Goal: Task Accomplishment & Management: Manage account settings

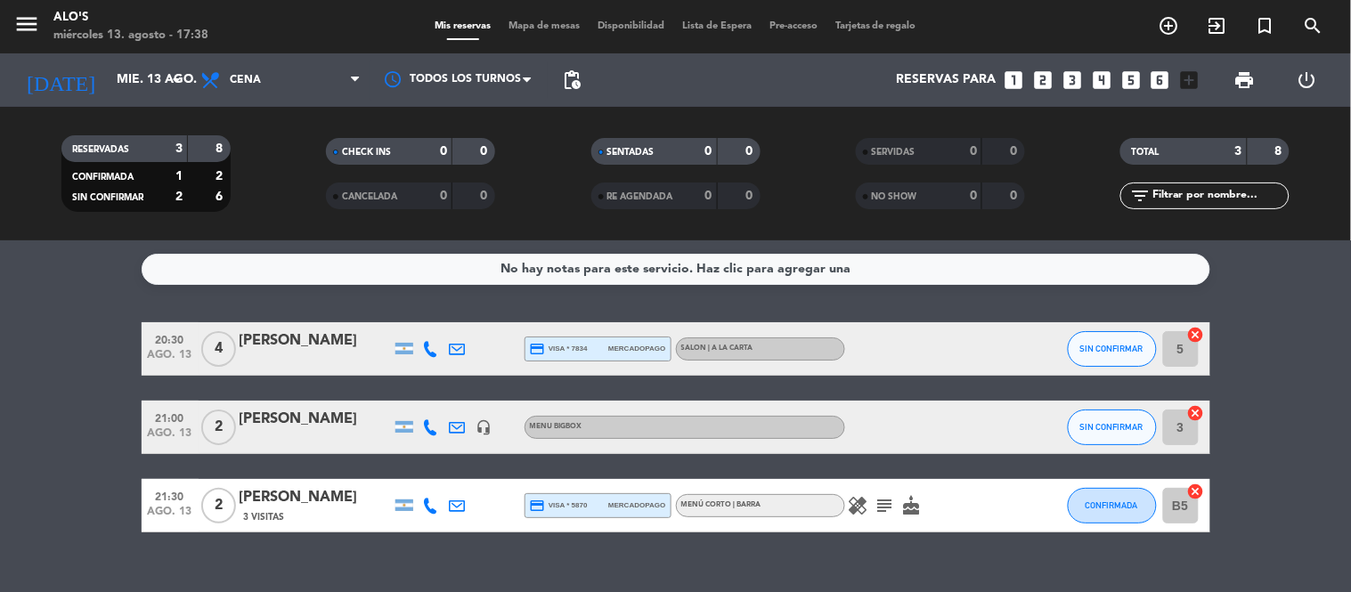
scroll to position [29, 0]
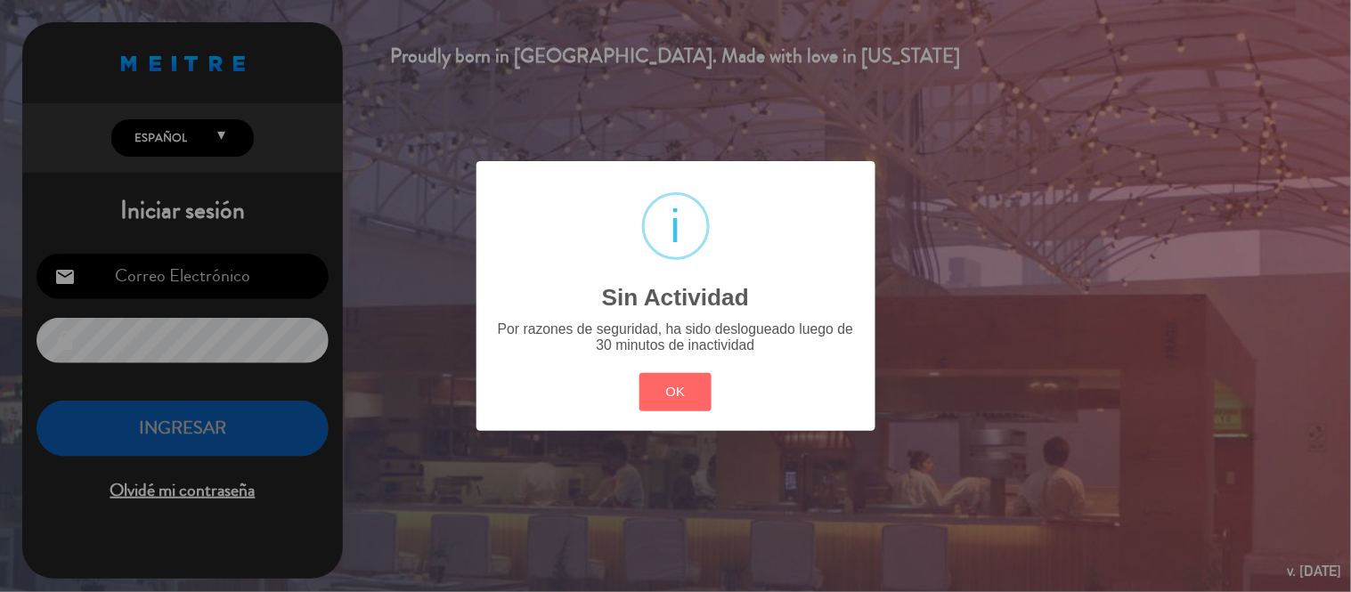
type input "[EMAIL_ADDRESS][DOMAIN_NAME]"
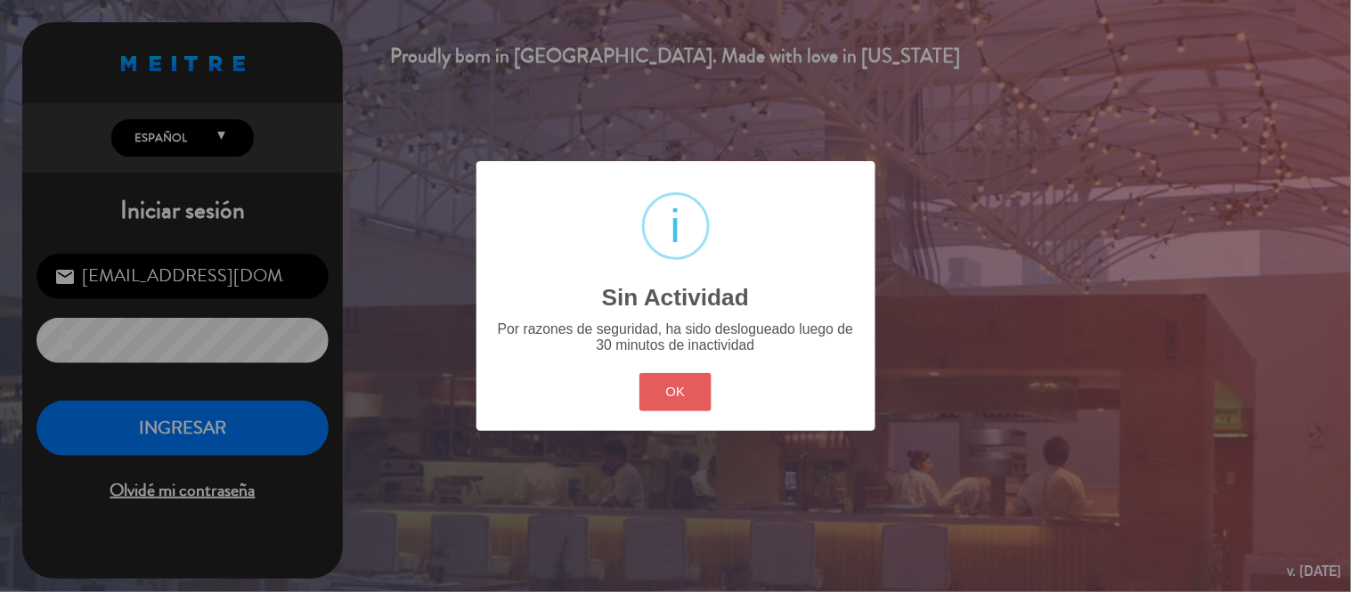
click at [647, 408] on div "? ! i Sin Actividad × Por razones de seguridad, ha sido deslogueado luego de 30…" at bounding box center [676, 295] width 399 height 269
click at [656, 395] on button "OK" at bounding box center [676, 392] width 72 height 38
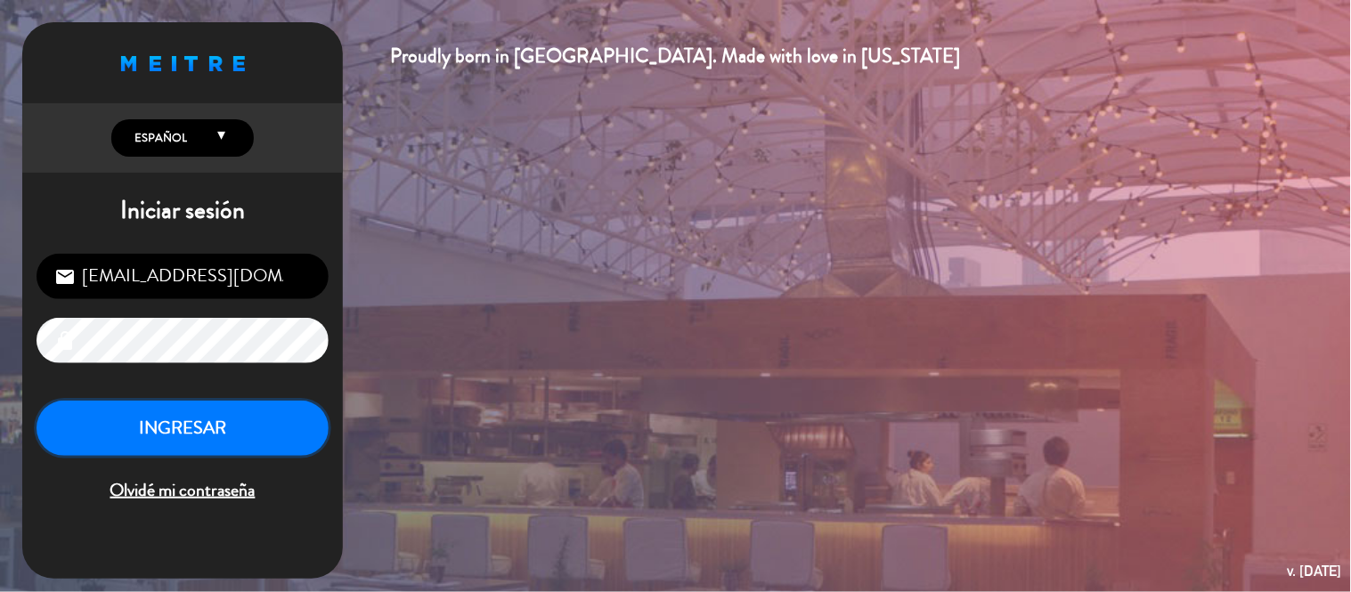
click at [277, 437] on button "INGRESAR" at bounding box center [183, 429] width 292 height 56
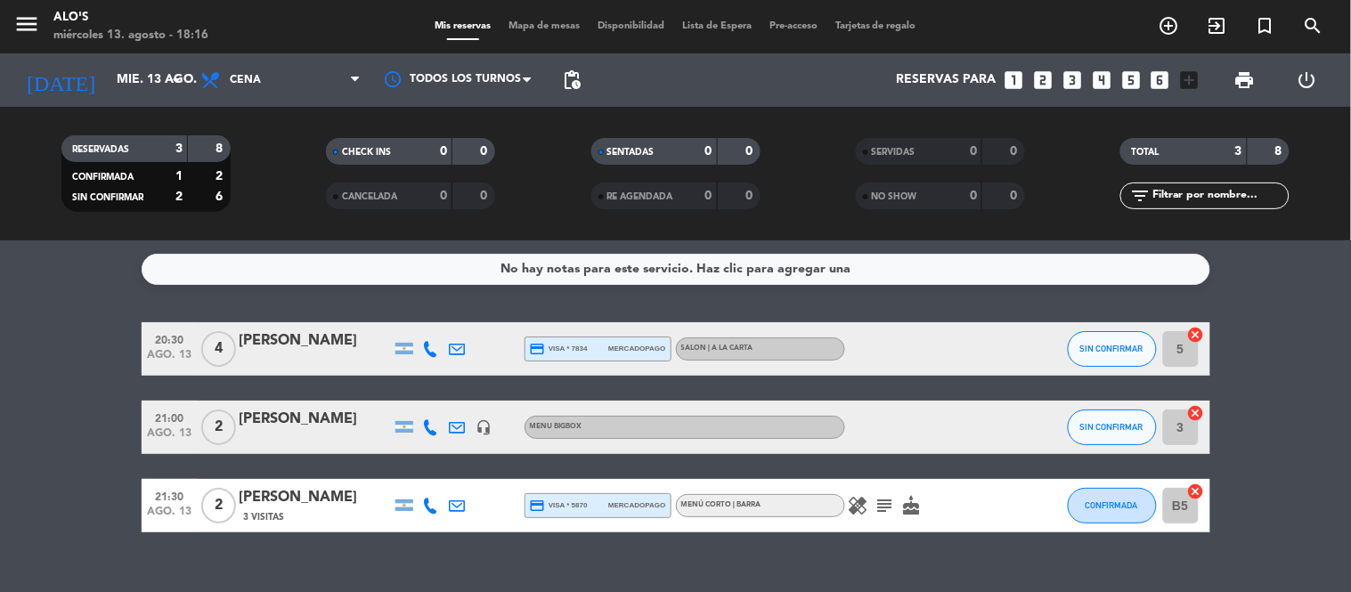
click at [860, 503] on icon "healing" at bounding box center [858, 505] width 21 height 21
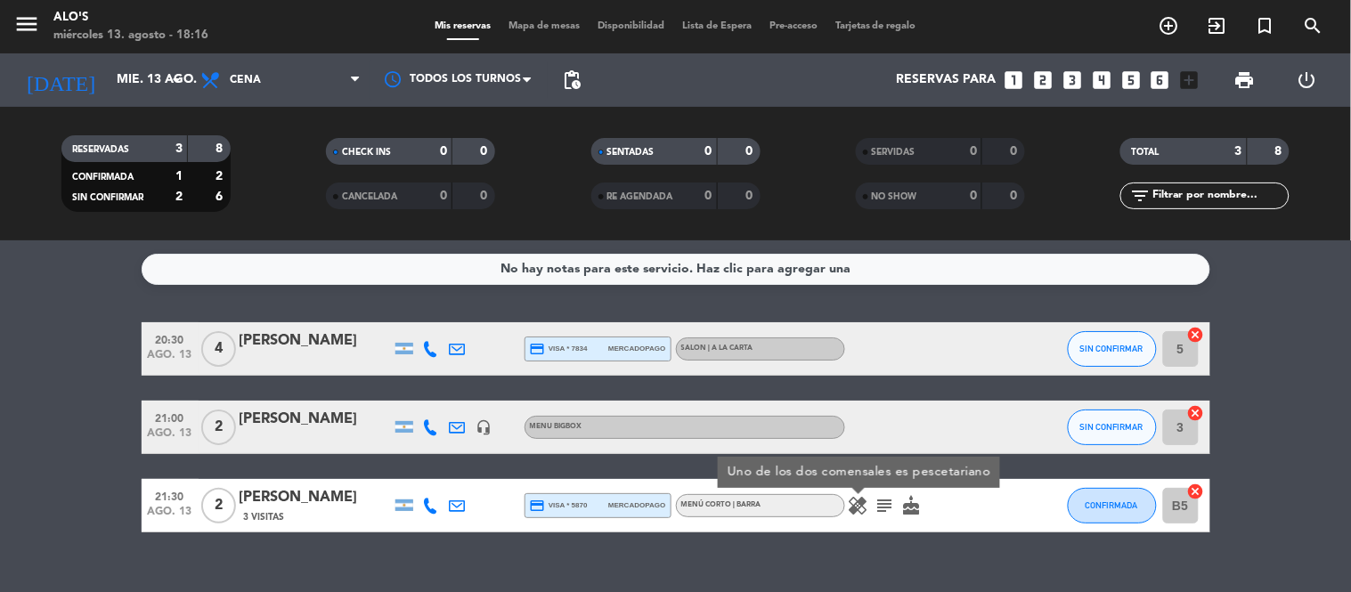
click at [878, 502] on icon "subject" at bounding box center [885, 505] width 21 height 21
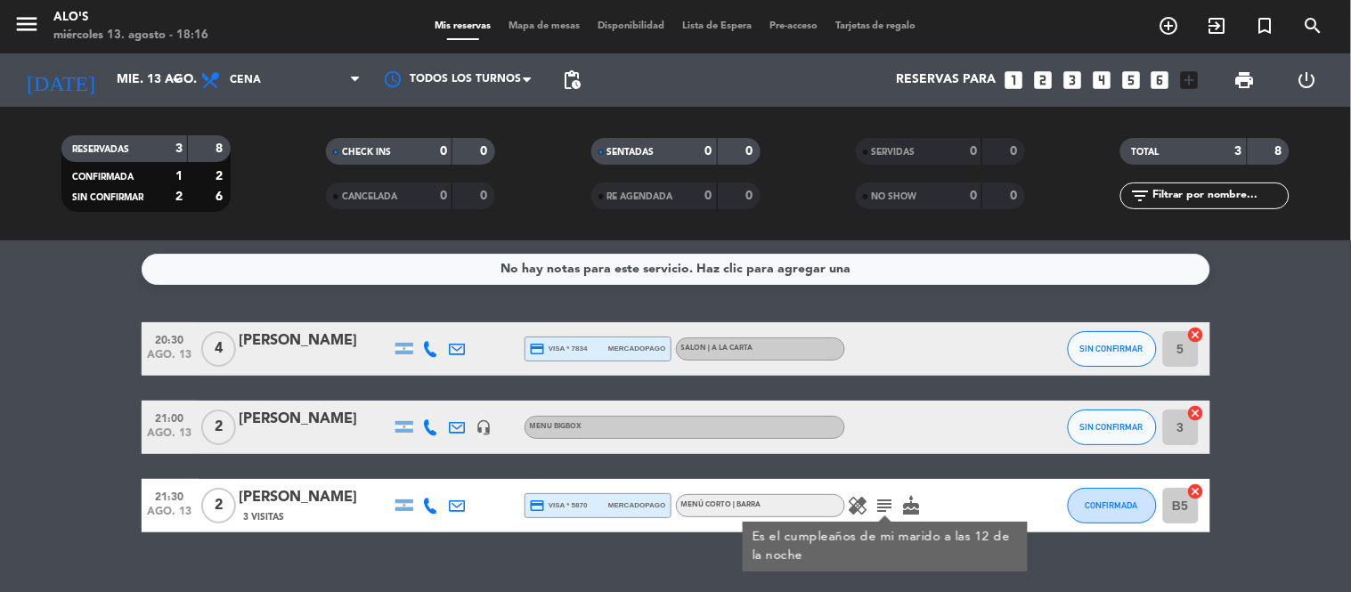
click at [127, 104] on div "[DATE] [DATE] arrow_drop_down" at bounding box center [102, 79] width 178 height 53
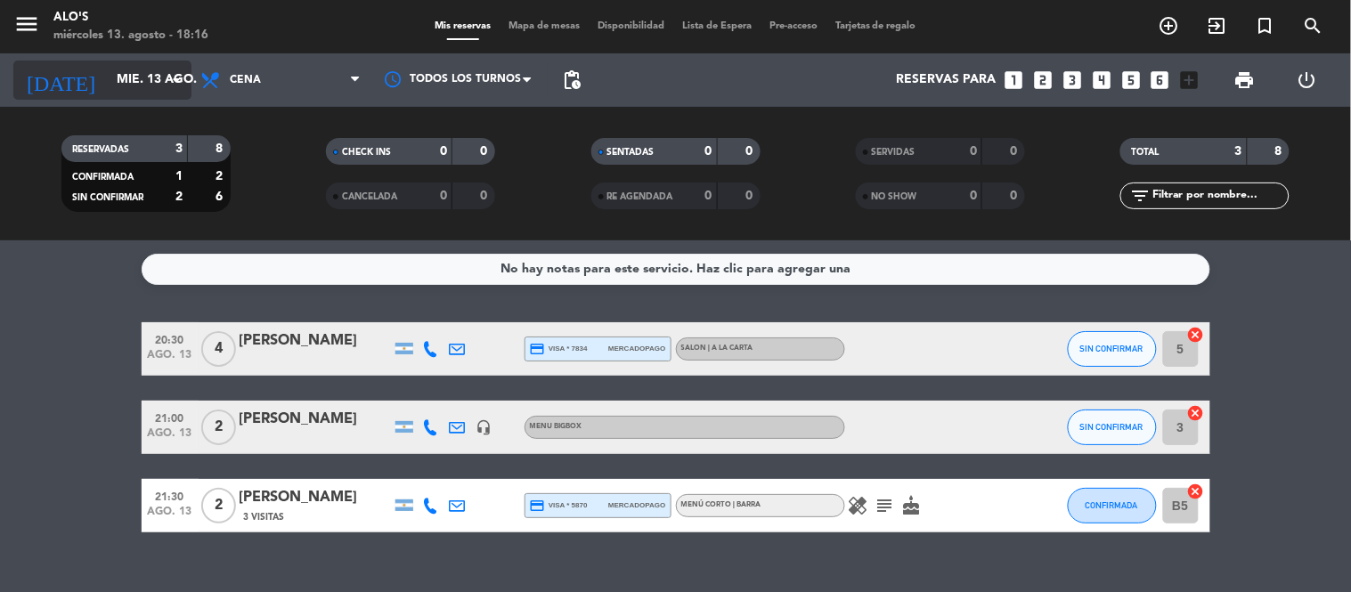
click at [122, 93] on input "mié. 13 ago." at bounding box center [192, 80] width 169 height 32
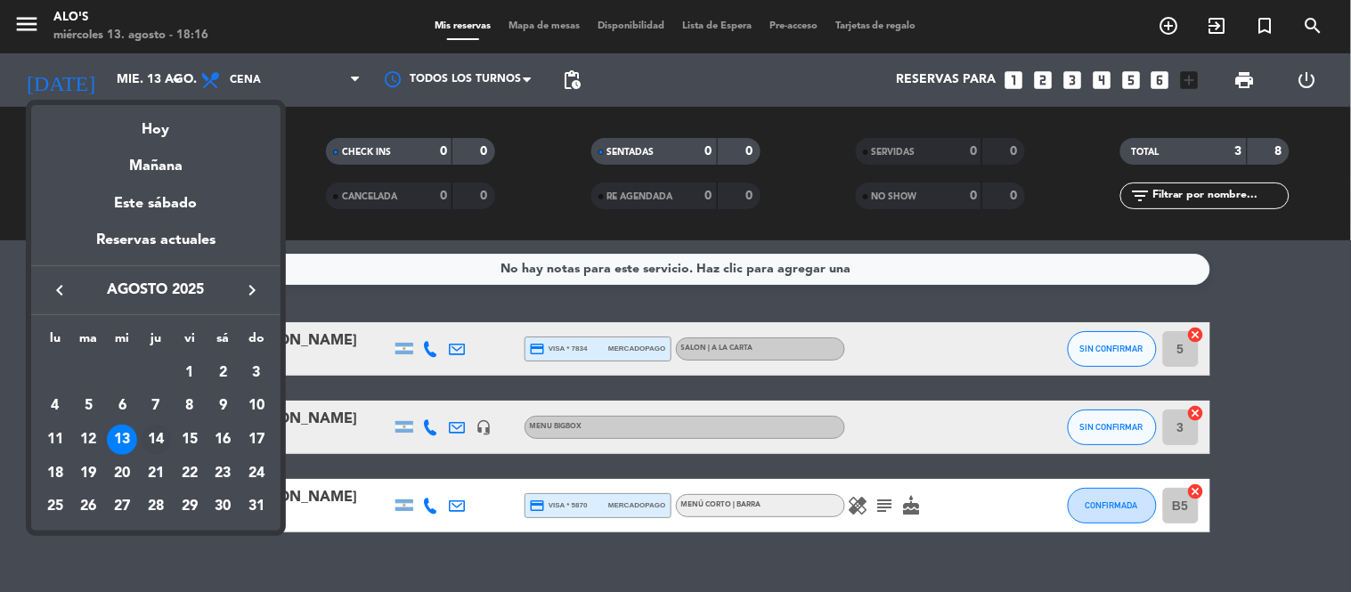
click at [163, 442] on div "14" at bounding box center [156, 440] width 30 height 30
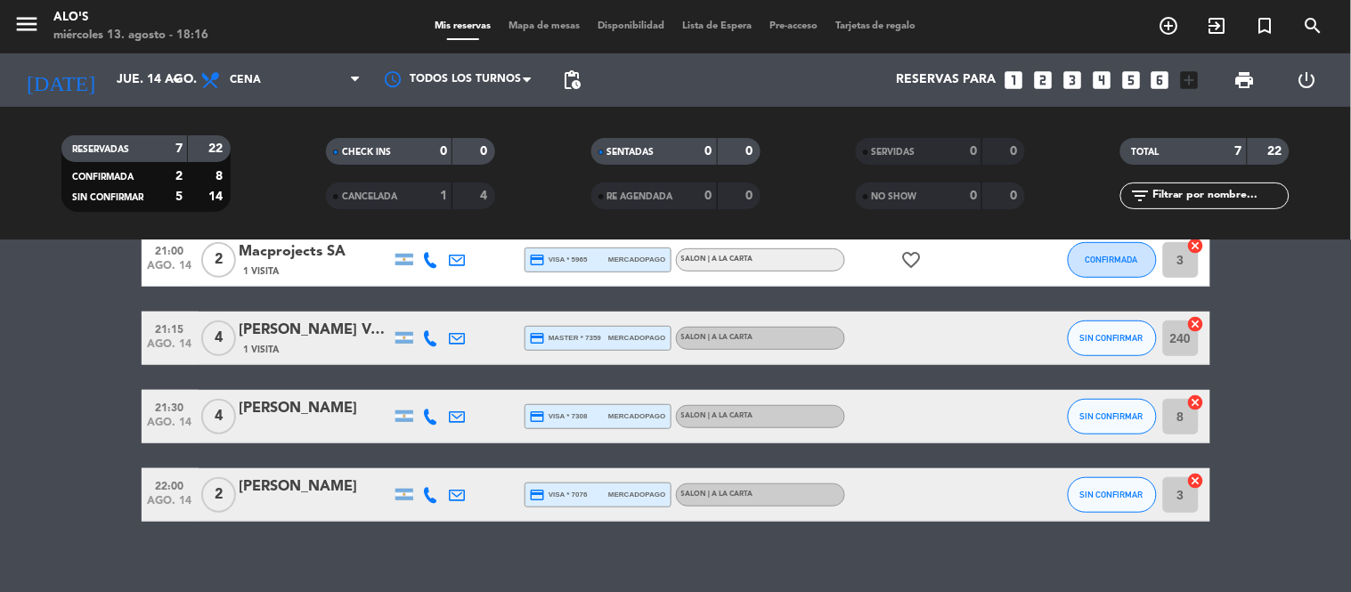
scroll to position [292, 0]
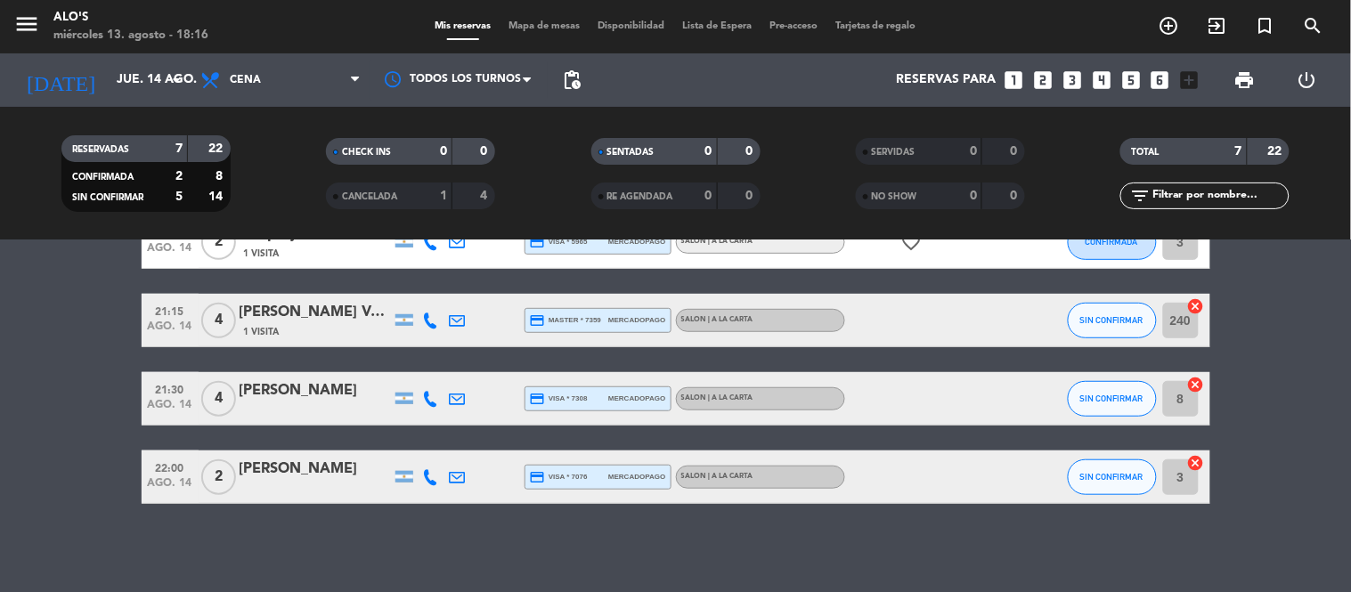
click at [116, 53] on div "[DATE] [DATE] arrow_drop_down" at bounding box center [102, 79] width 178 height 53
click at [118, 73] on input "jue. 14 ago." at bounding box center [192, 80] width 169 height 32
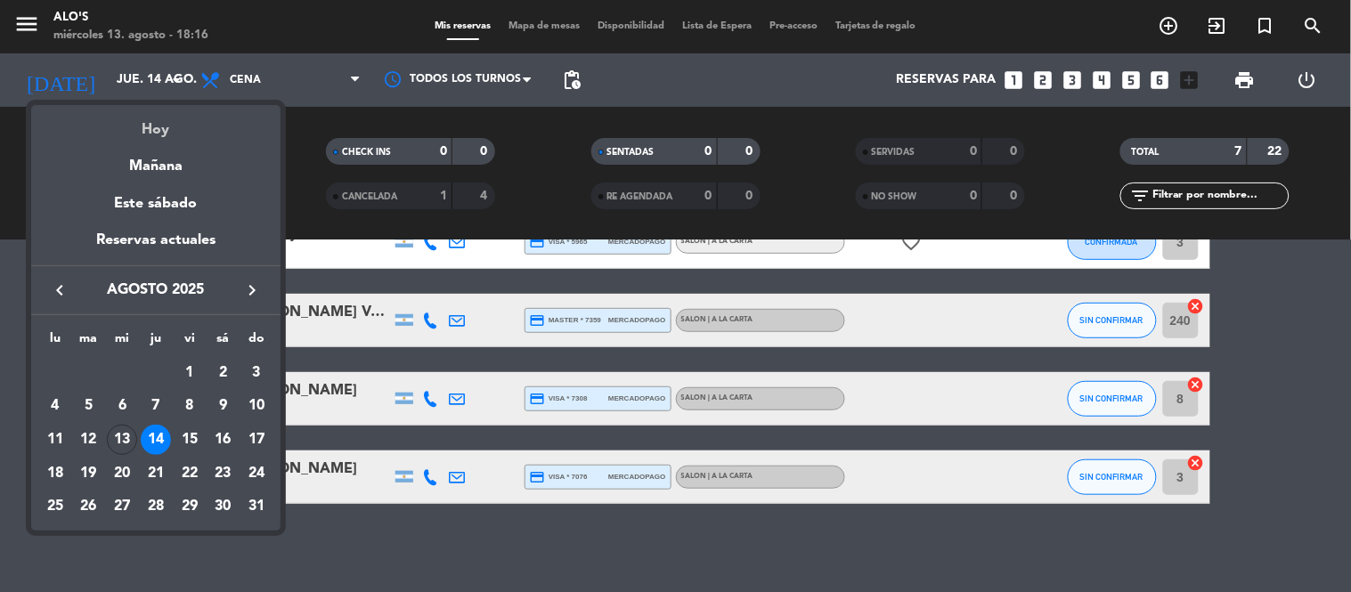
click at [127, 108] on div "Hoy" at bounding box center [155, 123] width 249 height 37
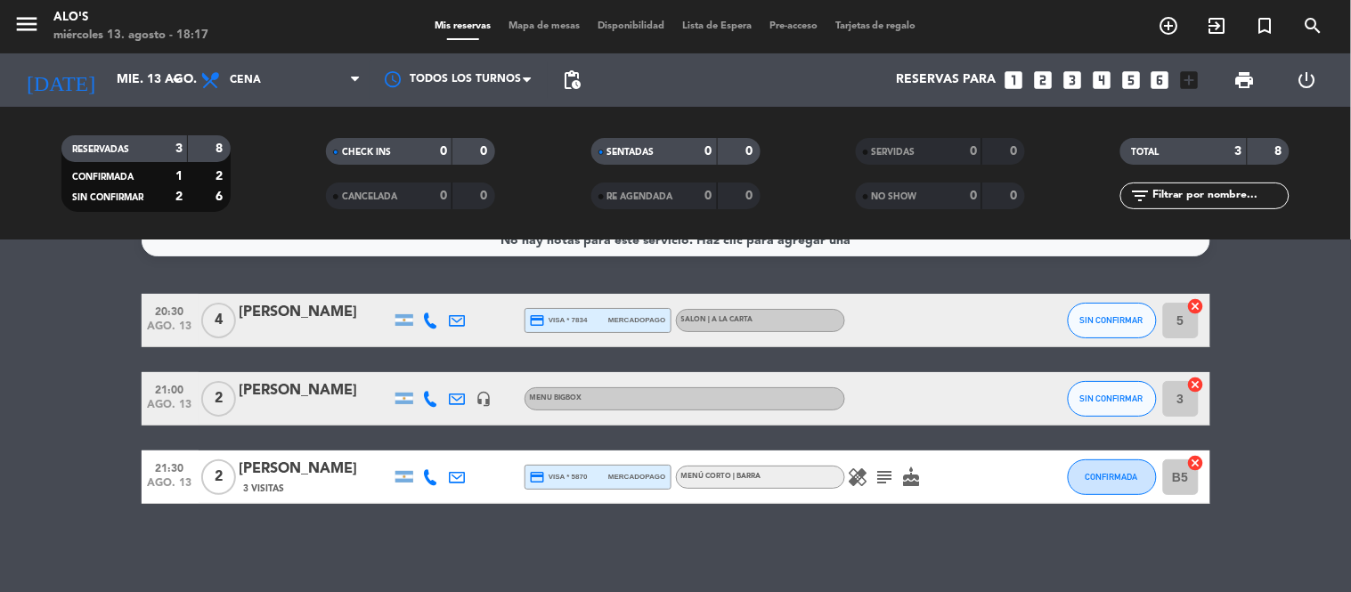
scroll to position [0, 0]
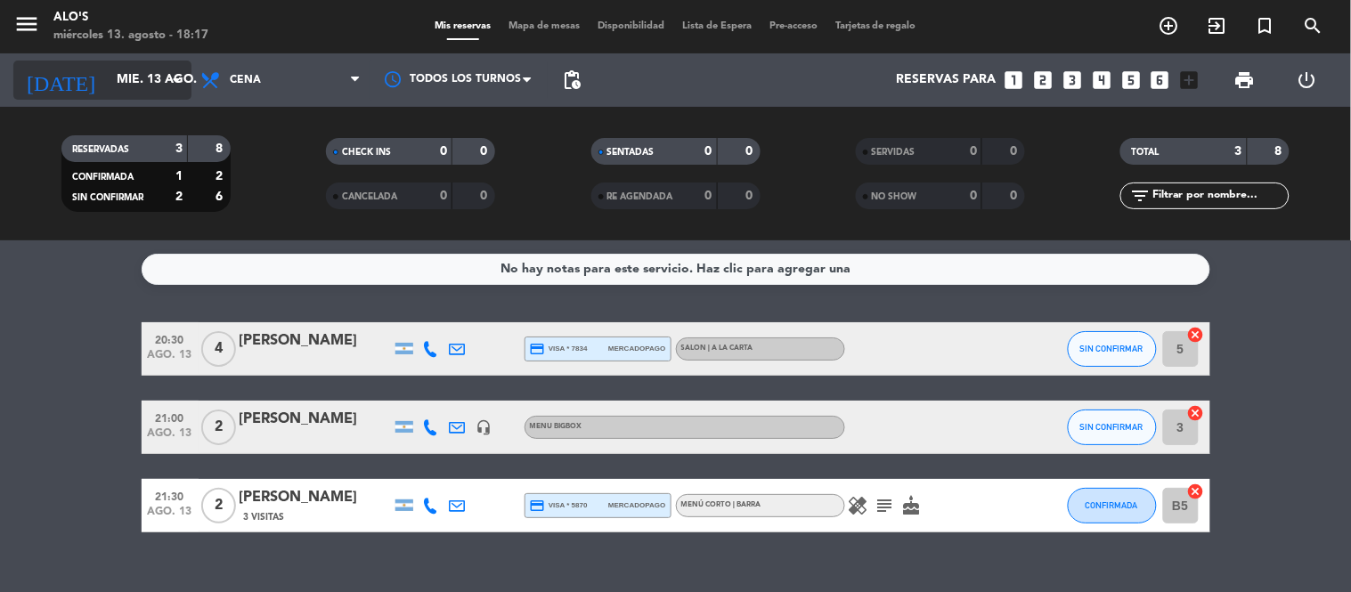
click at [108, 87] on input "mié. 13 ago." at bounding box center [192, 80] width 169 height 32
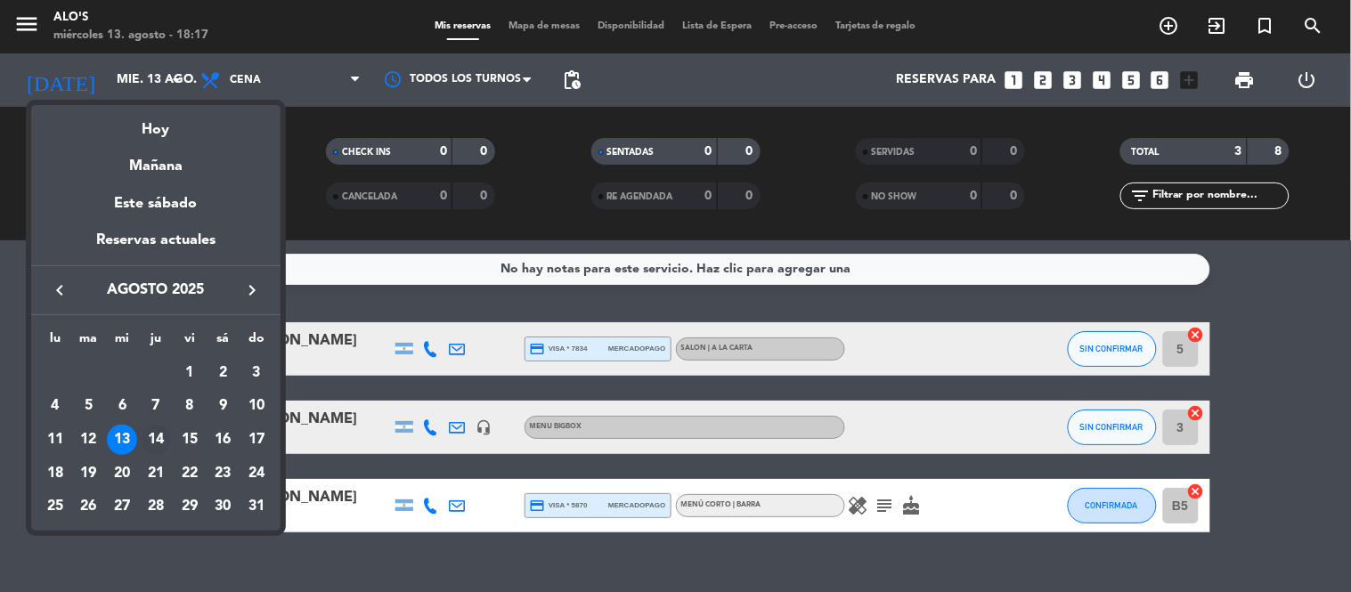
click at [151, 444] on div "14" at bounding box center [156, 440] width 30 height 30
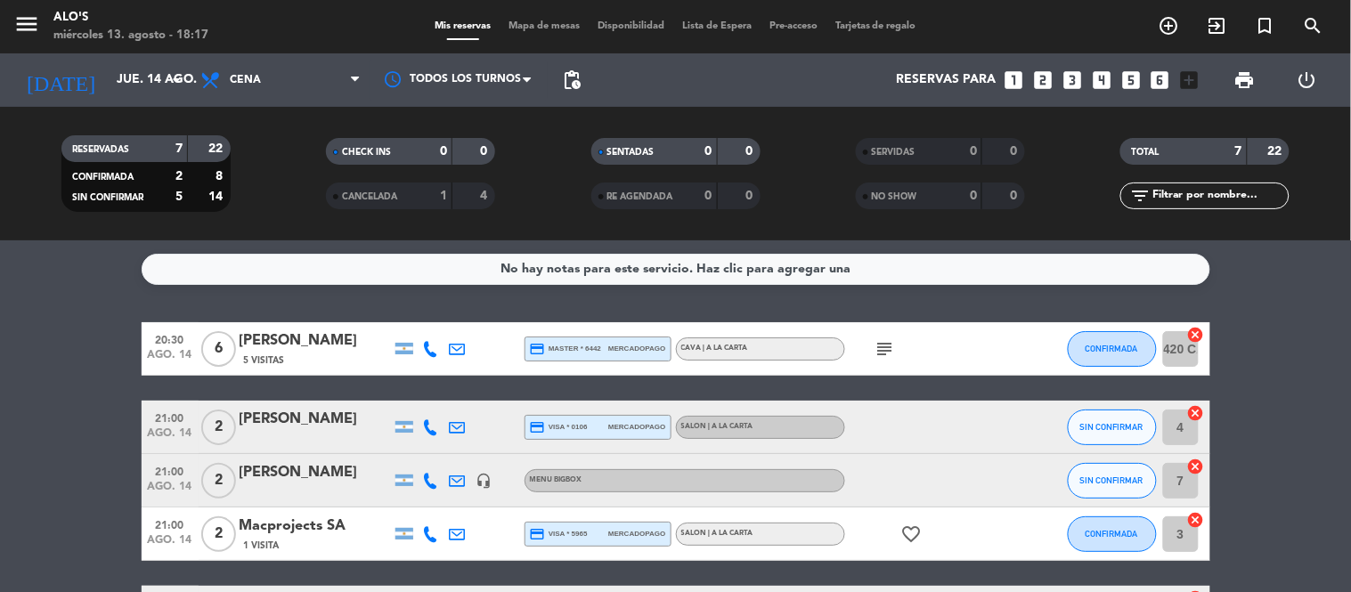
click at [883, 353] on icon "subject" at bounding box center [885, 349] width 21 height 21
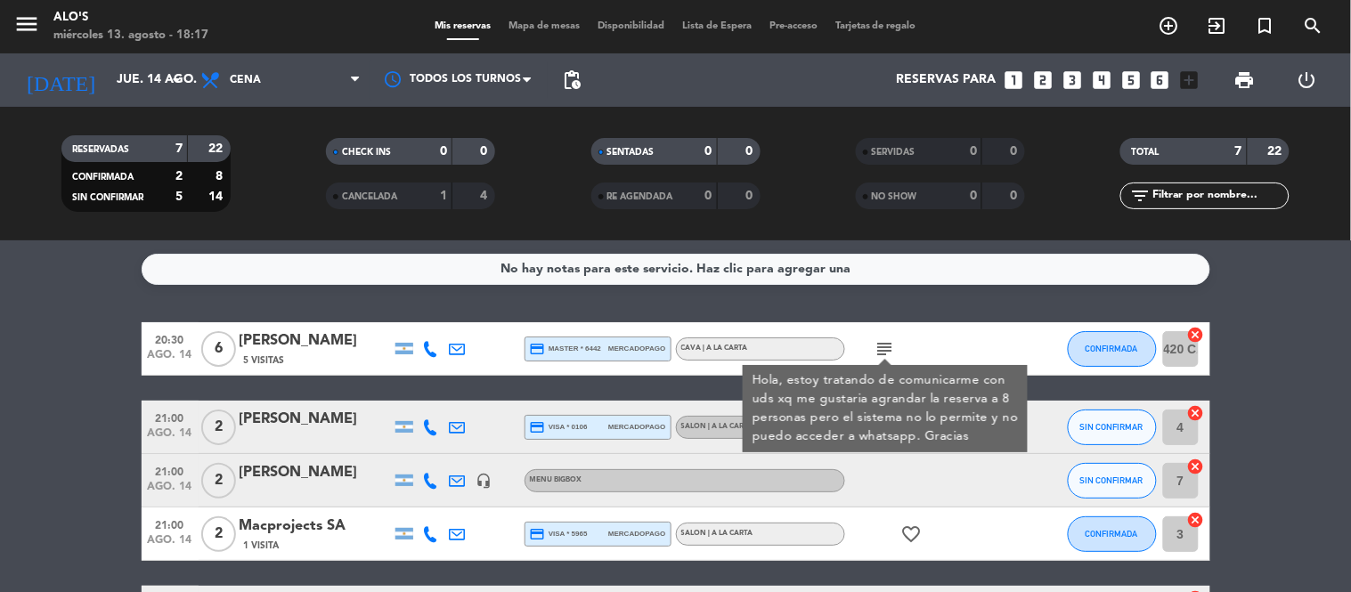
click at [430, 353] on icon at bounding box center [431, 349] width 16 height 16
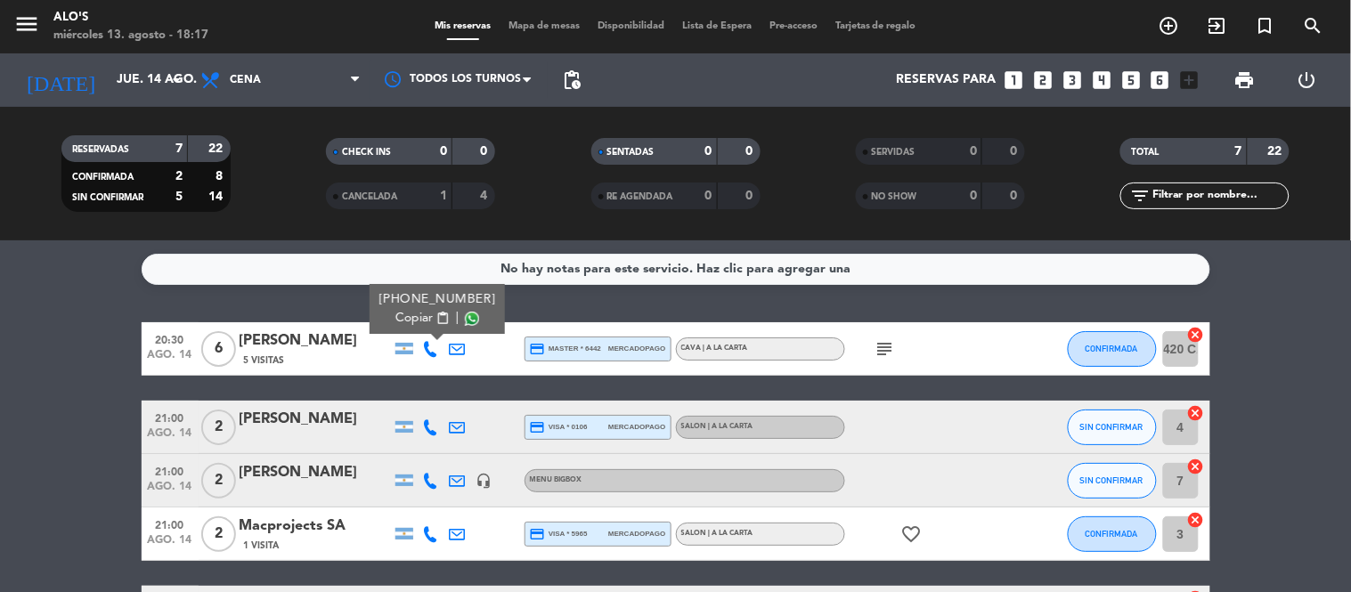
click at [410, 315] on span "Copiar" at bounding box center [414, 318] width 37 height 19
click at [58, 295] on div "No hay notas para este servicio. Haz clic para agregar una 20:30 [DATE] 6 [PERS…" at bounding box center [675, 417] width 1351 height 352
click at [880, 339] on icon "subject" at bounding box center [885, 349] width 21 height 21
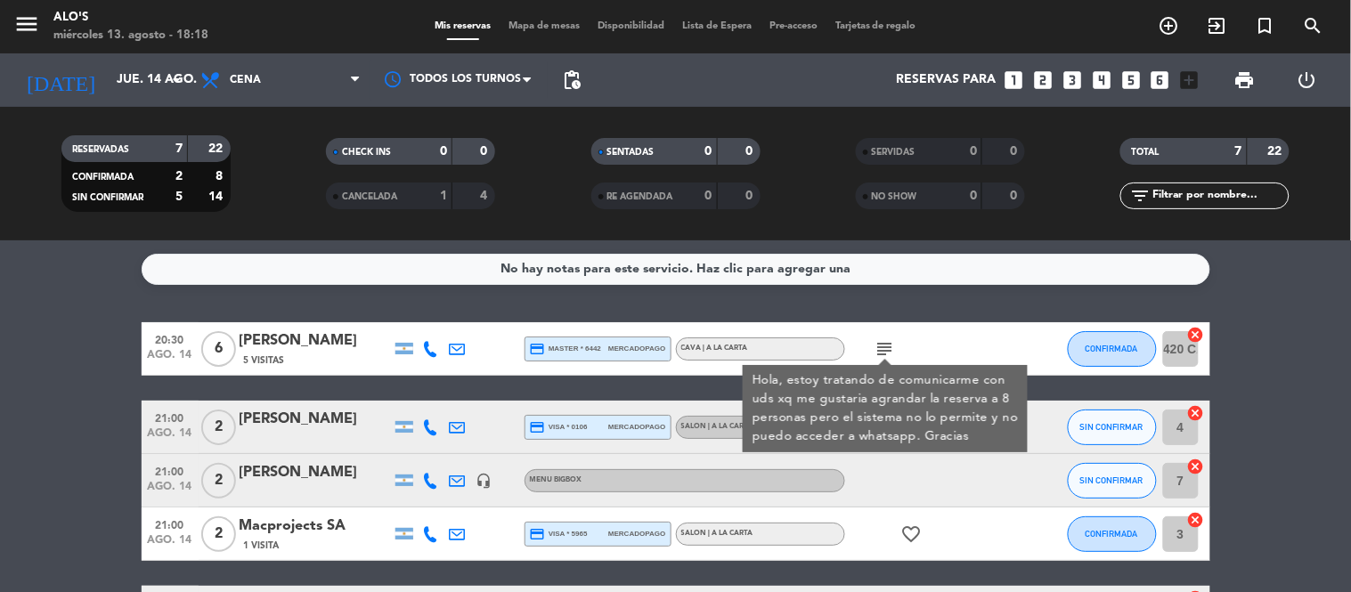
click at [76, 345] on bookings-row "20:30 [DATE] 6 [PERSON_NAME] 5 Visitas credit_card master * 6442 mercadopago CA…" at bounding box center [675, 560] width 1351 height 474
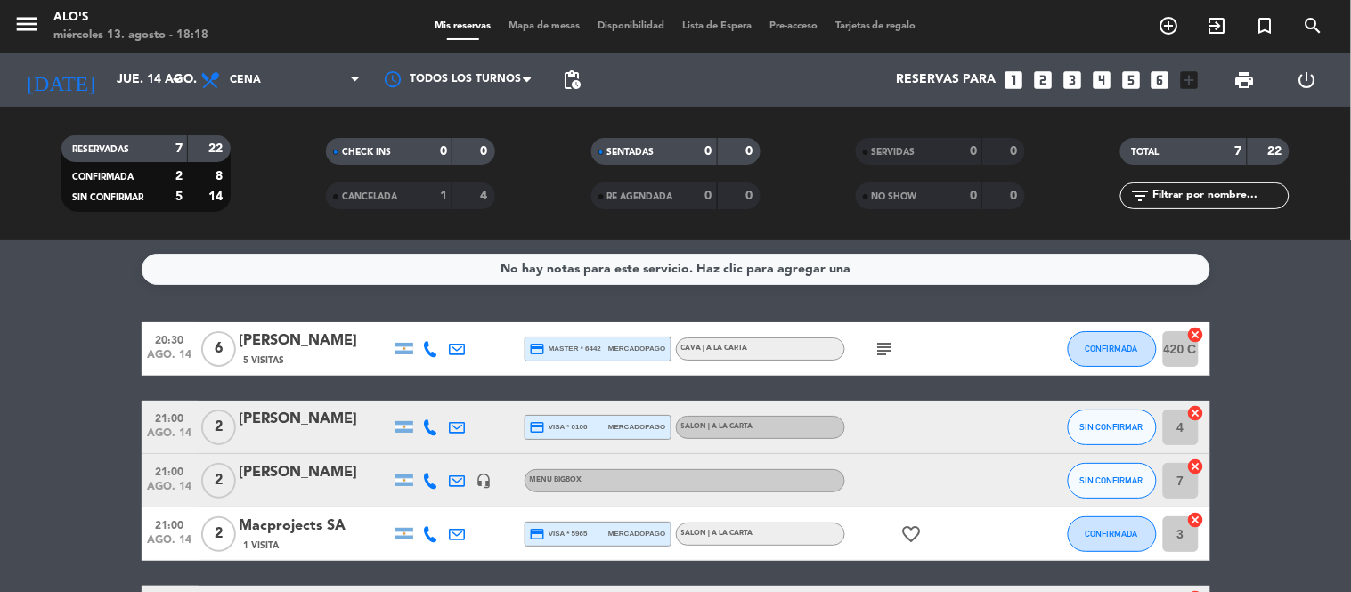
click at [870, 340] on div "subject" at bounding box center [925, 349] width 160 height 53
click at [884, 348] on icon "subject" at bounding box center [885, 349] width 21 height 21
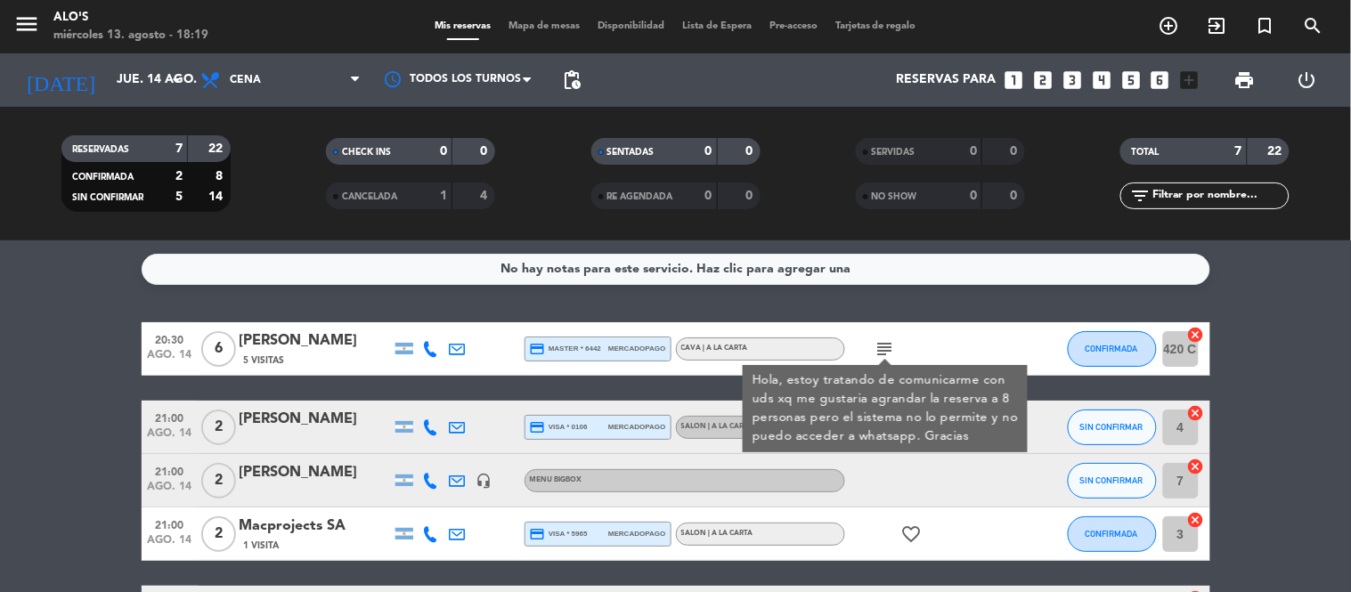
click at [58, 452] on bookings-row "20:30 [DATE] 6 [PERSON_NAME] 5 Visitas credit_card master * 6442 mercadopago CA…" at bounding box center [675, 560] width 1351 height 474
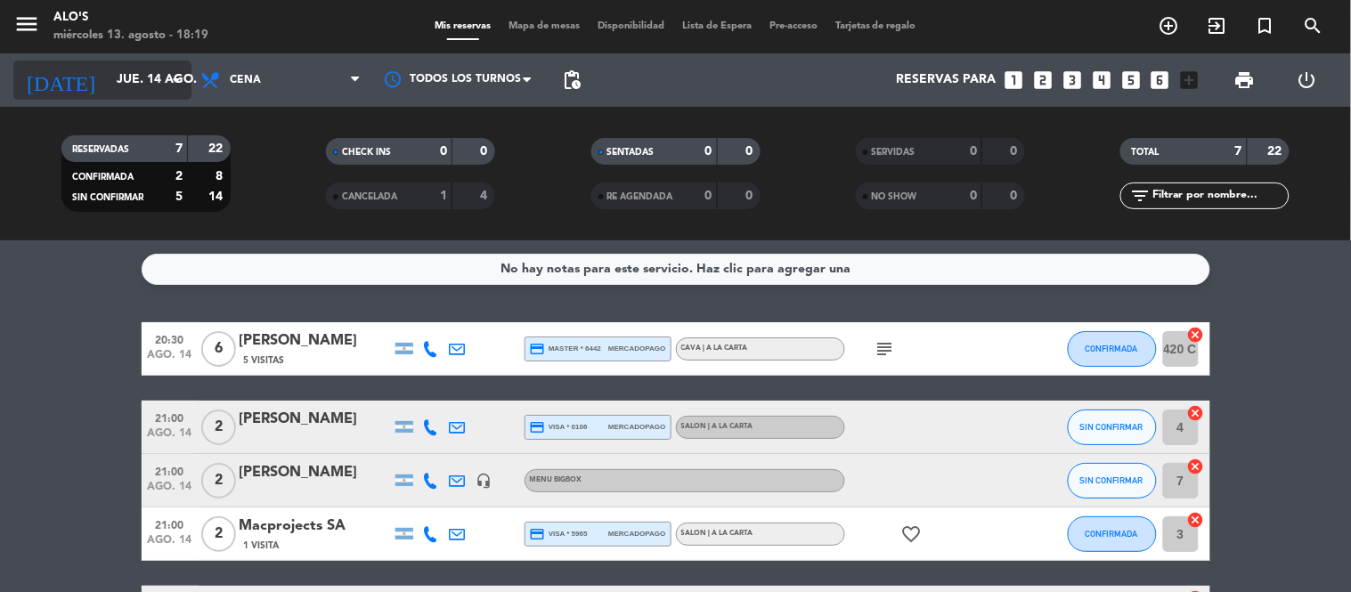
click at [108, 87] on input "jue. 14 ago." at bounding box center [192, 80] width 169 height 32
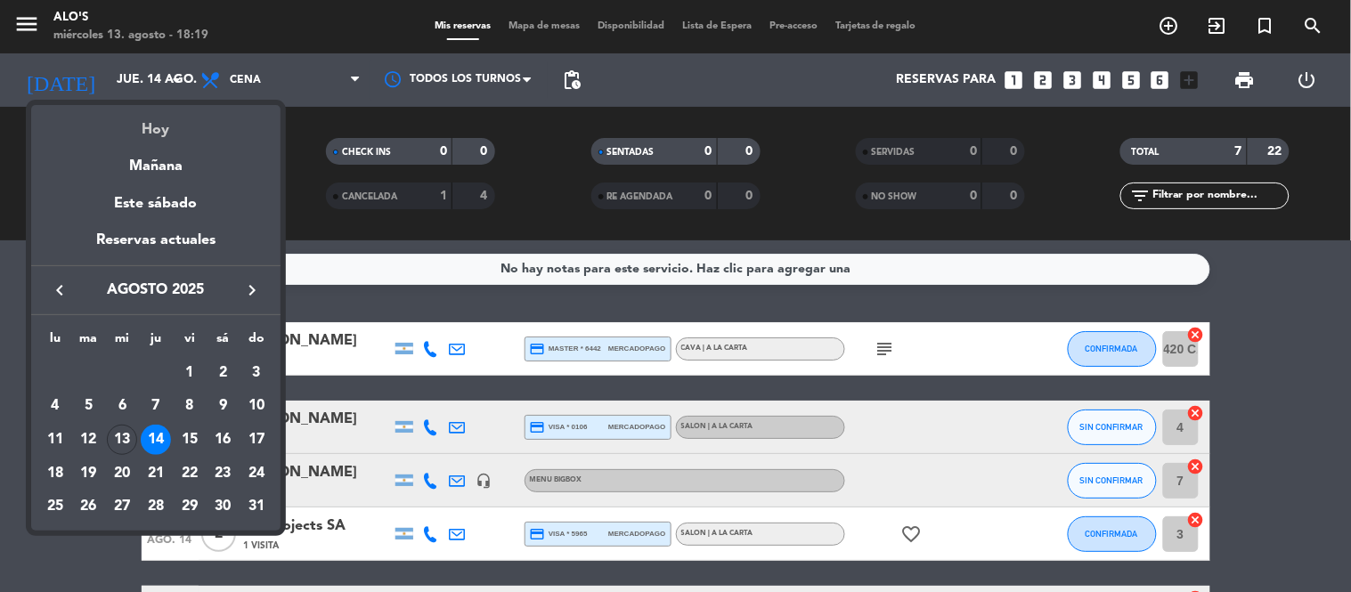
click at [110, 108] on div "Hoy" at bounding box center [155, 123] width 249 height 37
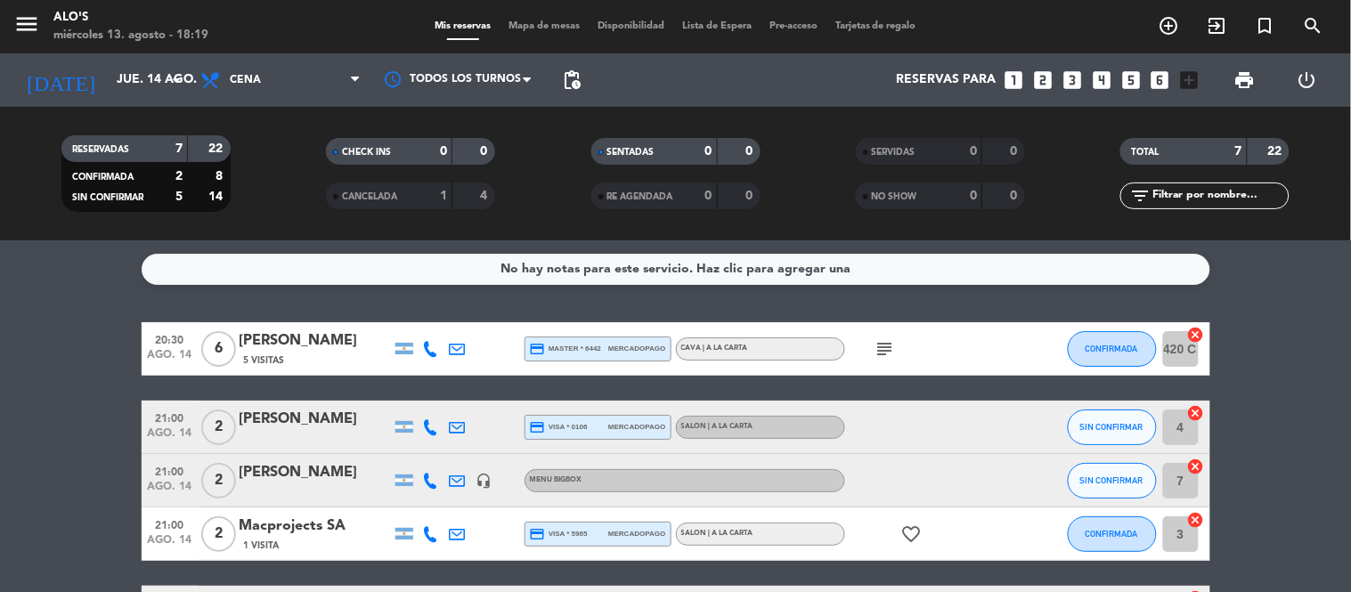
type input "mié. 13 ago."
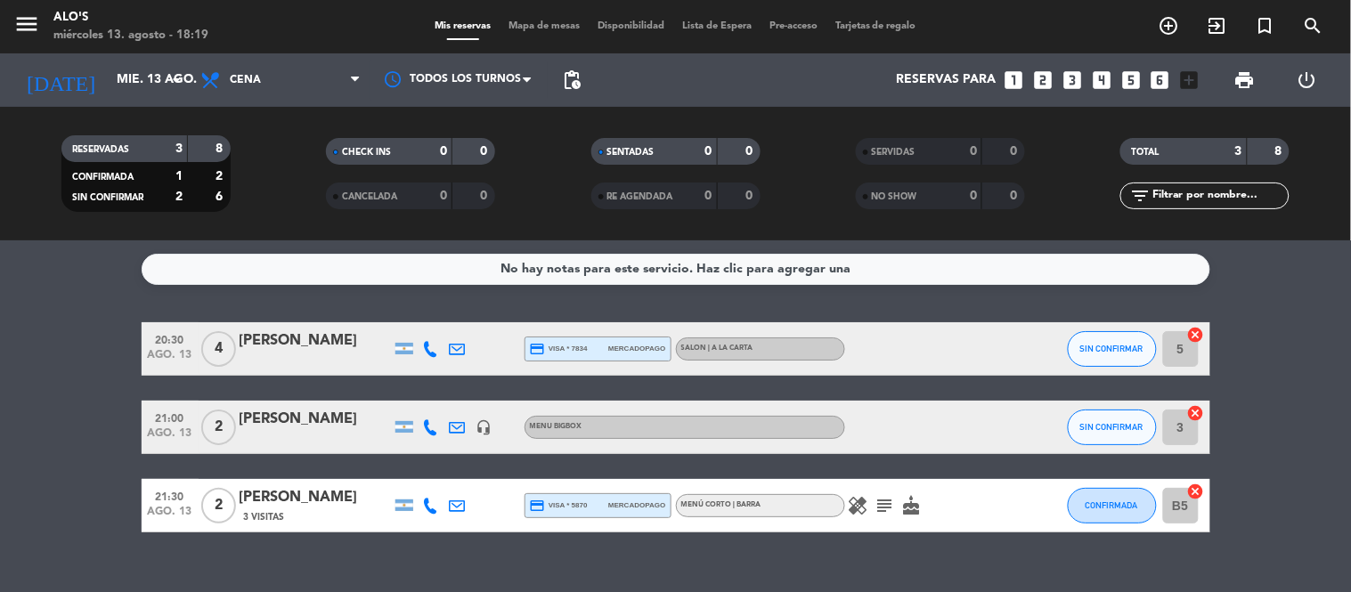
scroll to position [29, 0]
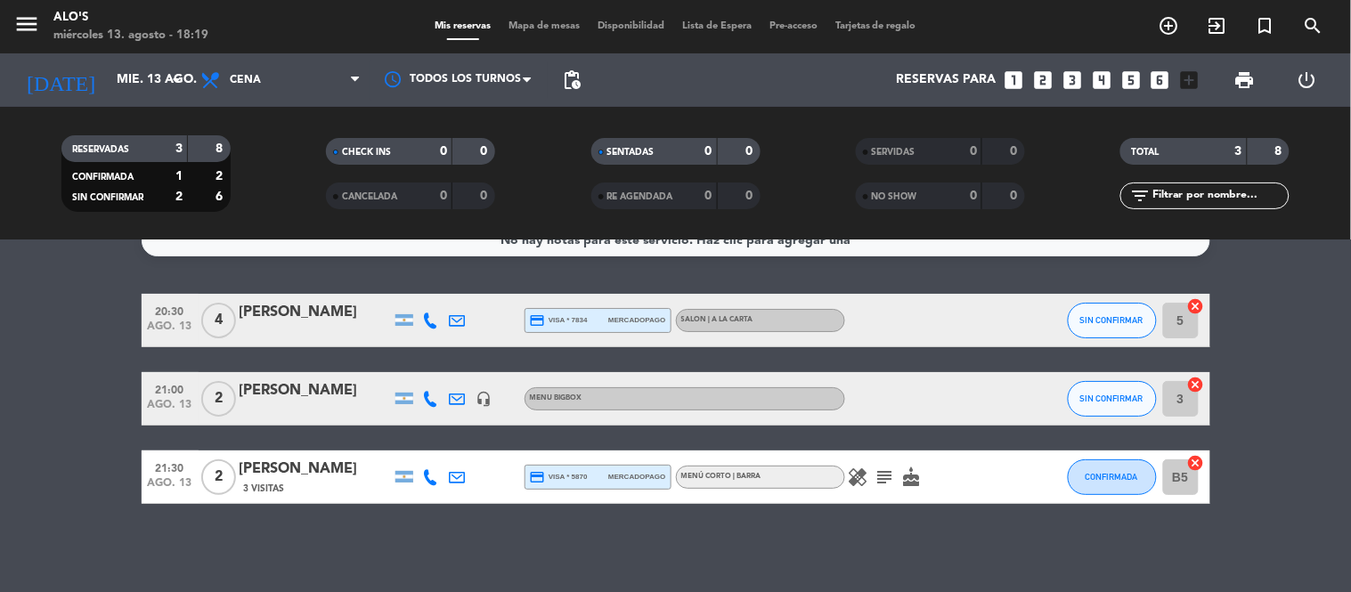
click at [885, 478] on icon "subject" at bounding box center [885, 477] width 21 height 21
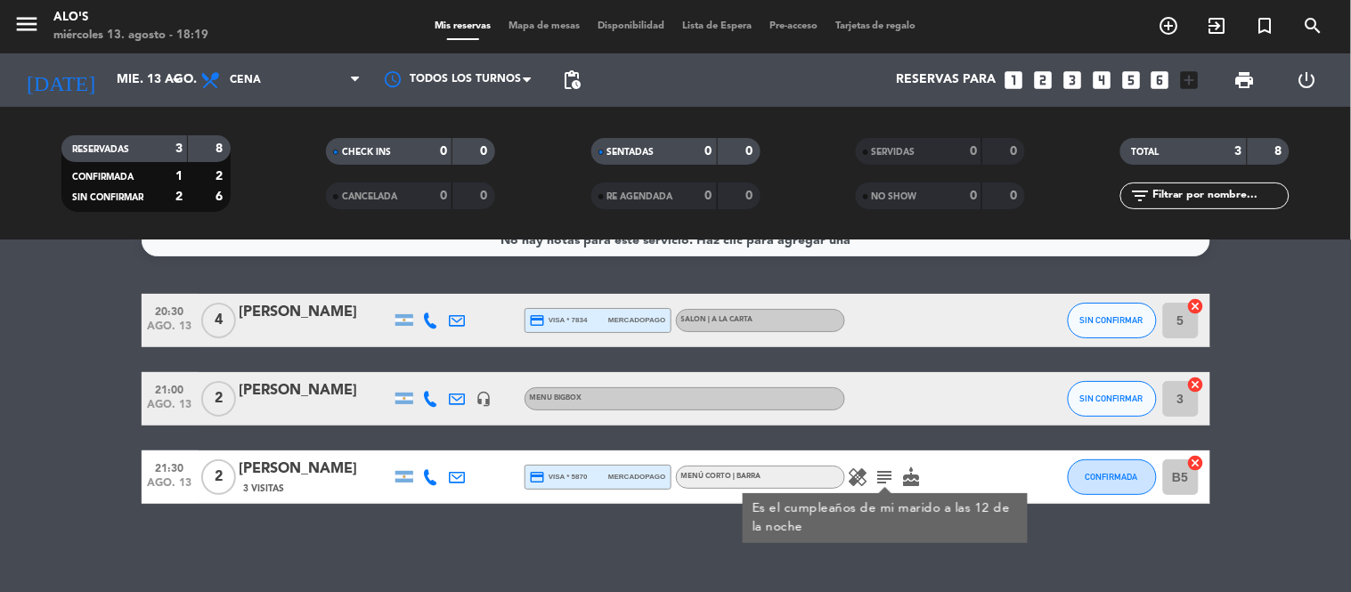
click at [857, 477] on icon "healing" at bounding box center [858, 477] width 21 height 21
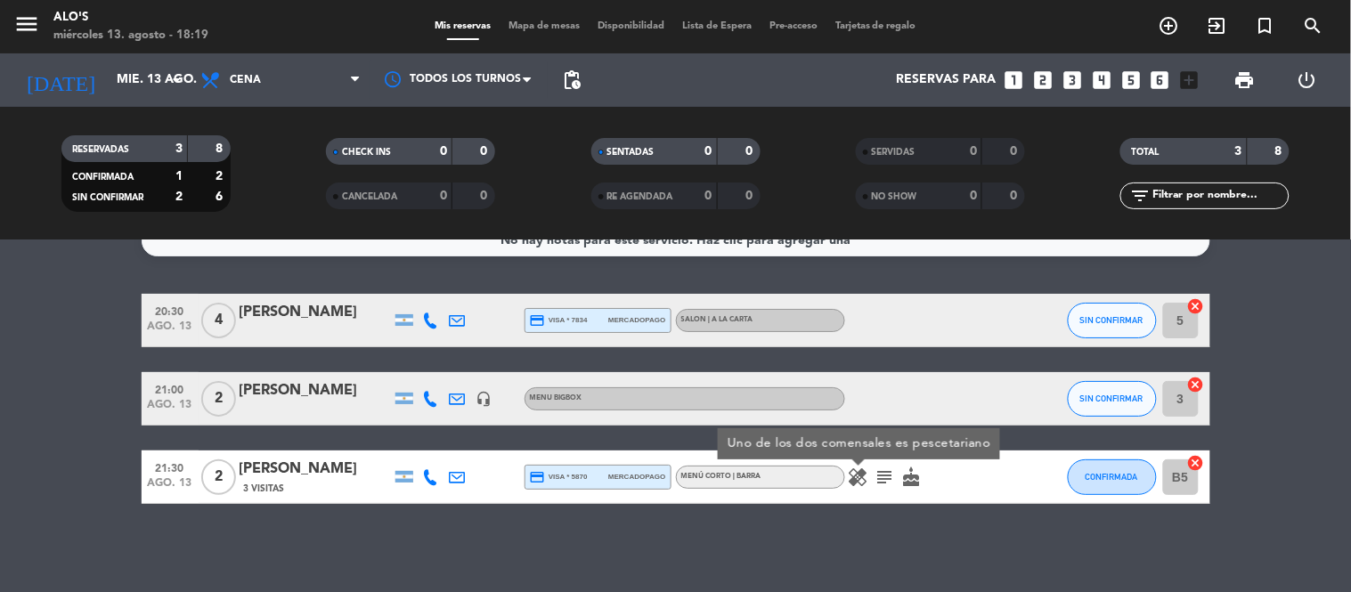
click at [902, 544] on div "No hay notas para este servicio. Haz clic para agregar una 20:30 [DATE] 4 [PERS…" at bounding box center [675, 417] width 1351 height 352
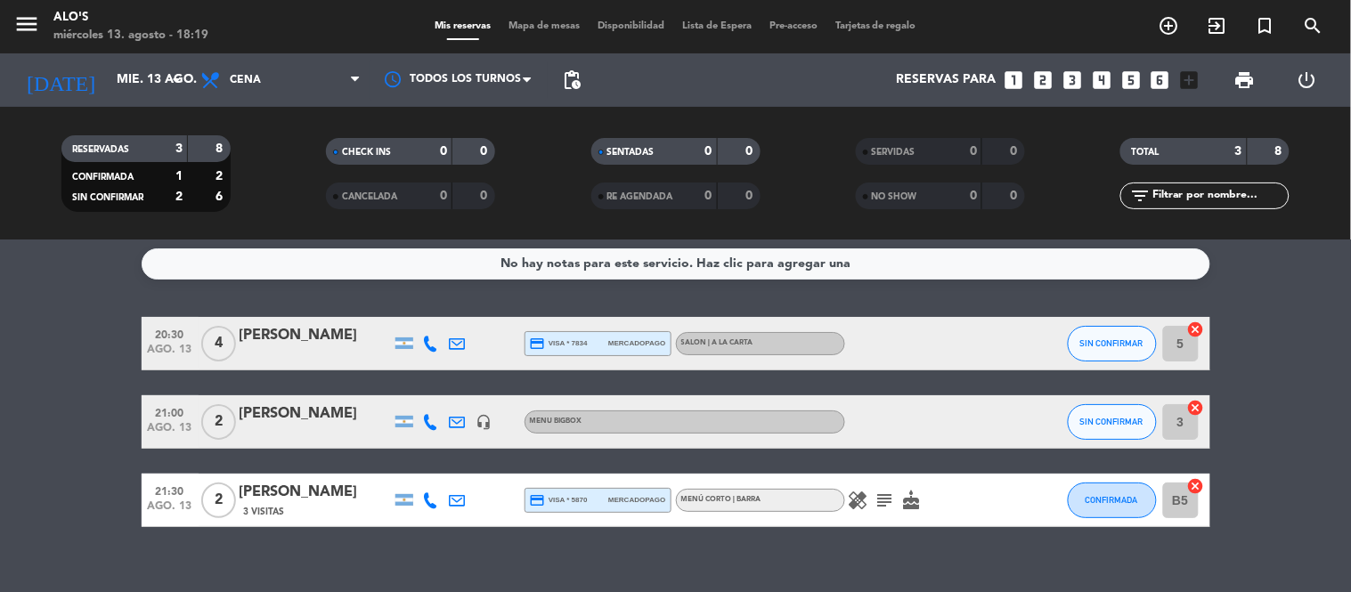
scroll to position [0, 0]
